Goal: Find specific fact: Find specific fact

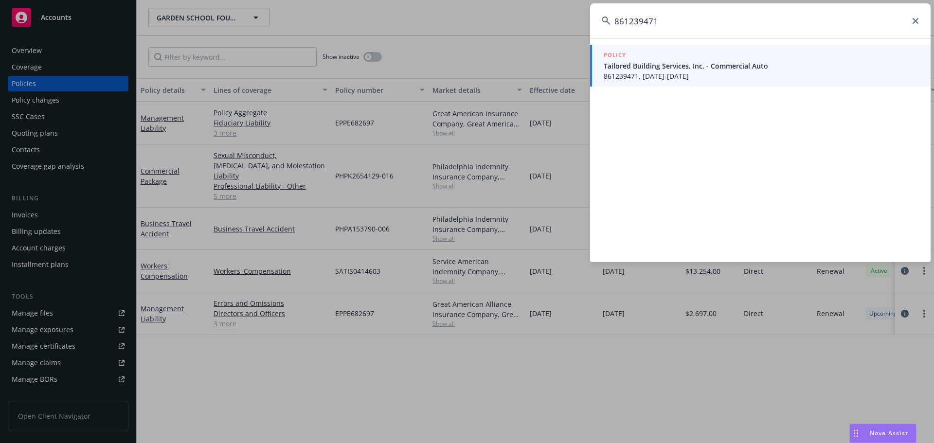
click at [603, 20] on icon at bounding box center [606, 21] width 9 height 9
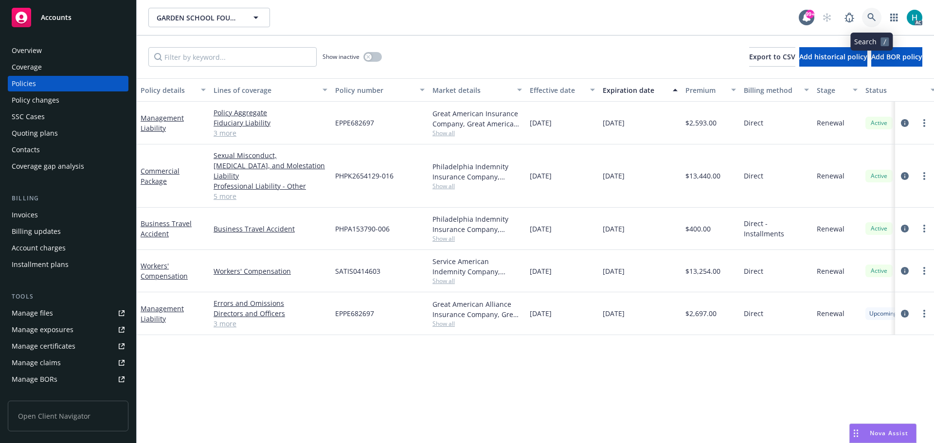
click at [868, 19] on icon at bounding box center [871, 17] width 9 height 9
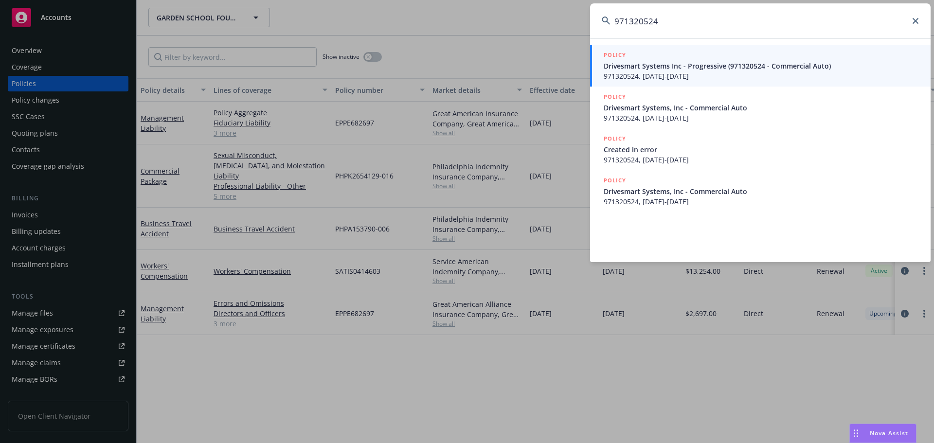
type input "971320524"
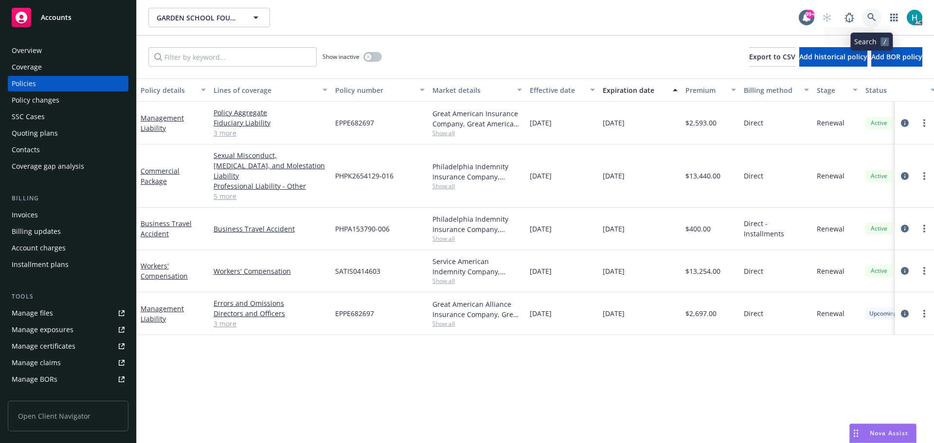
click at [867, 14] on link at bounding box center [871, 17] width 19 height 19
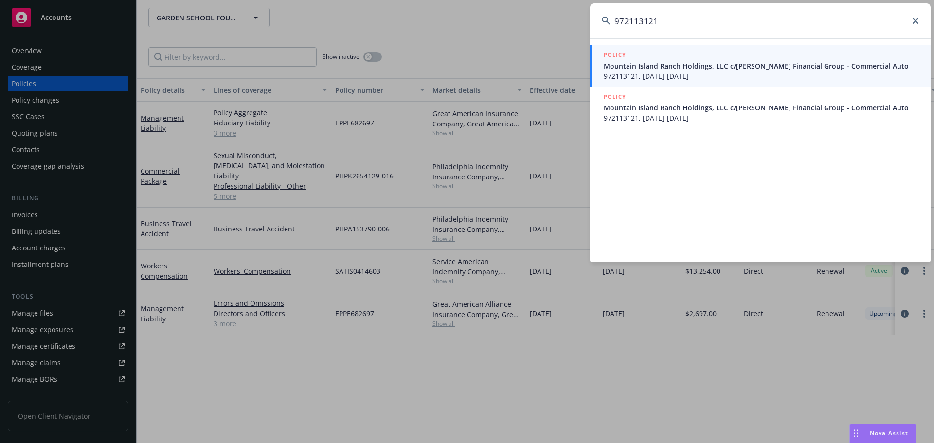
type input "972113121"
